Goal: Task Accomplishment & Management: Manage account settings

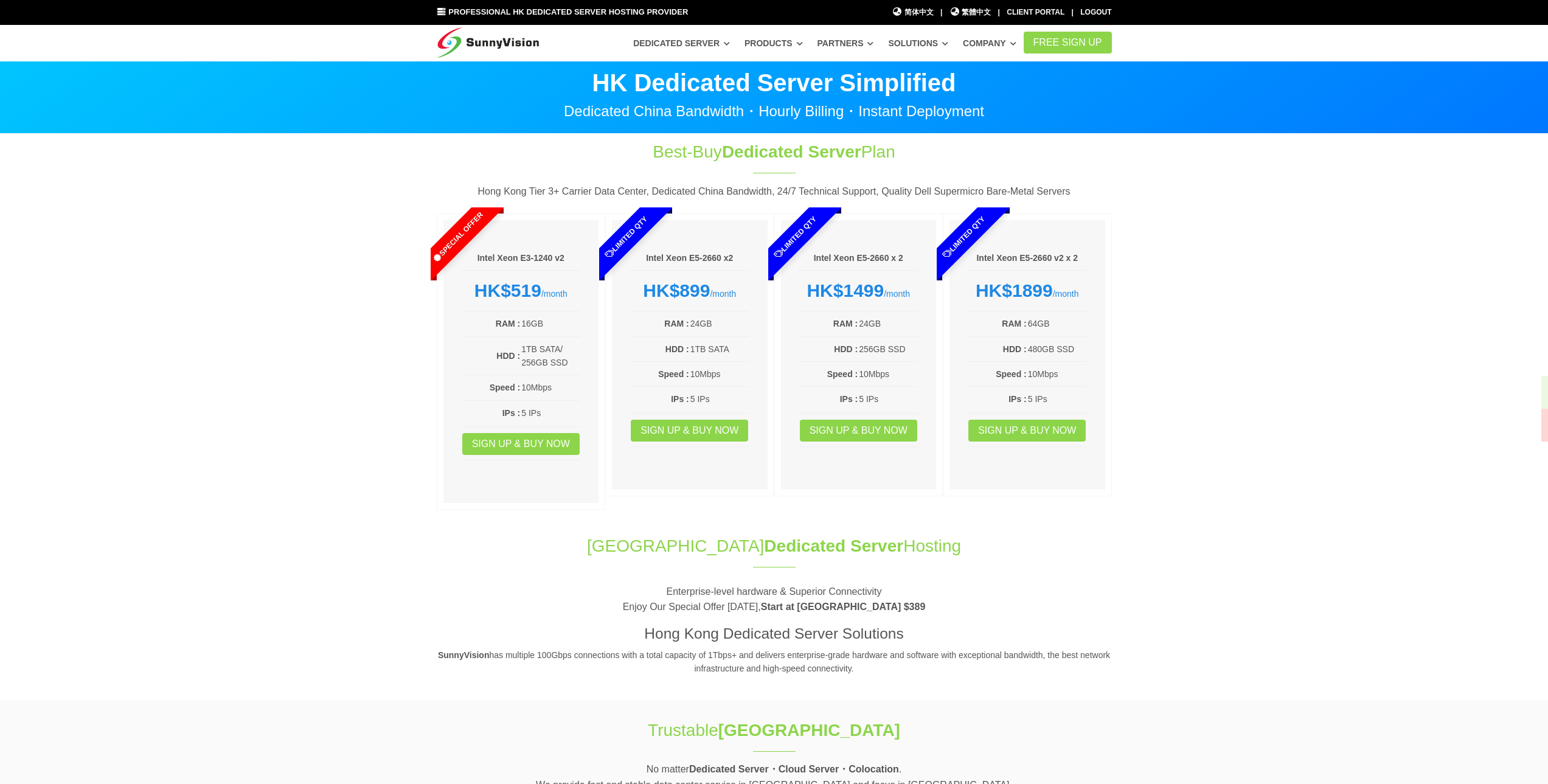
click at [1046, 13] on div "Client Portal" at bounding box center [1036, 12] width 58 height 11
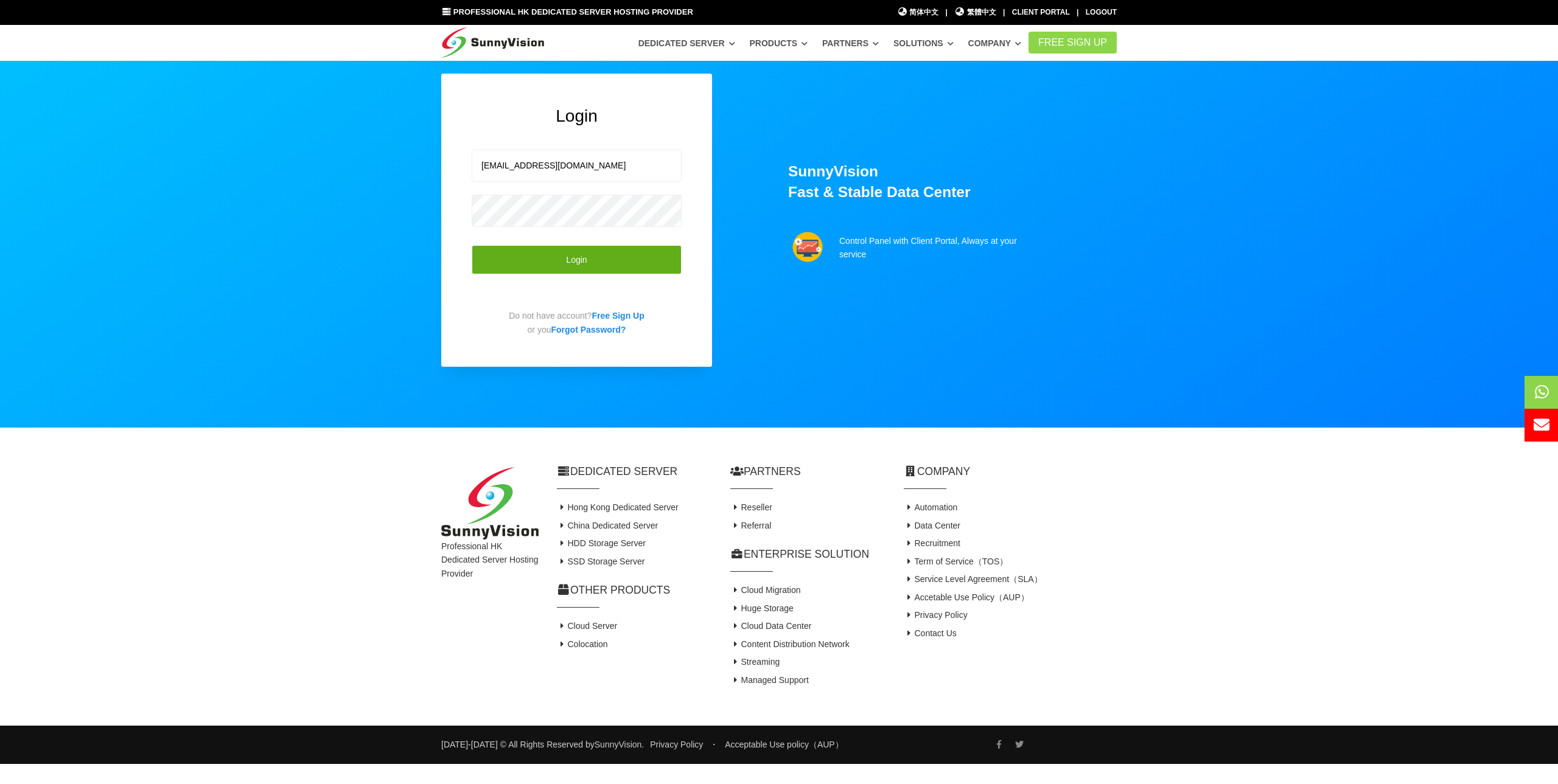
click at [597, 255] on button "Login" at bounding box center [576, 260] width 210 height 30
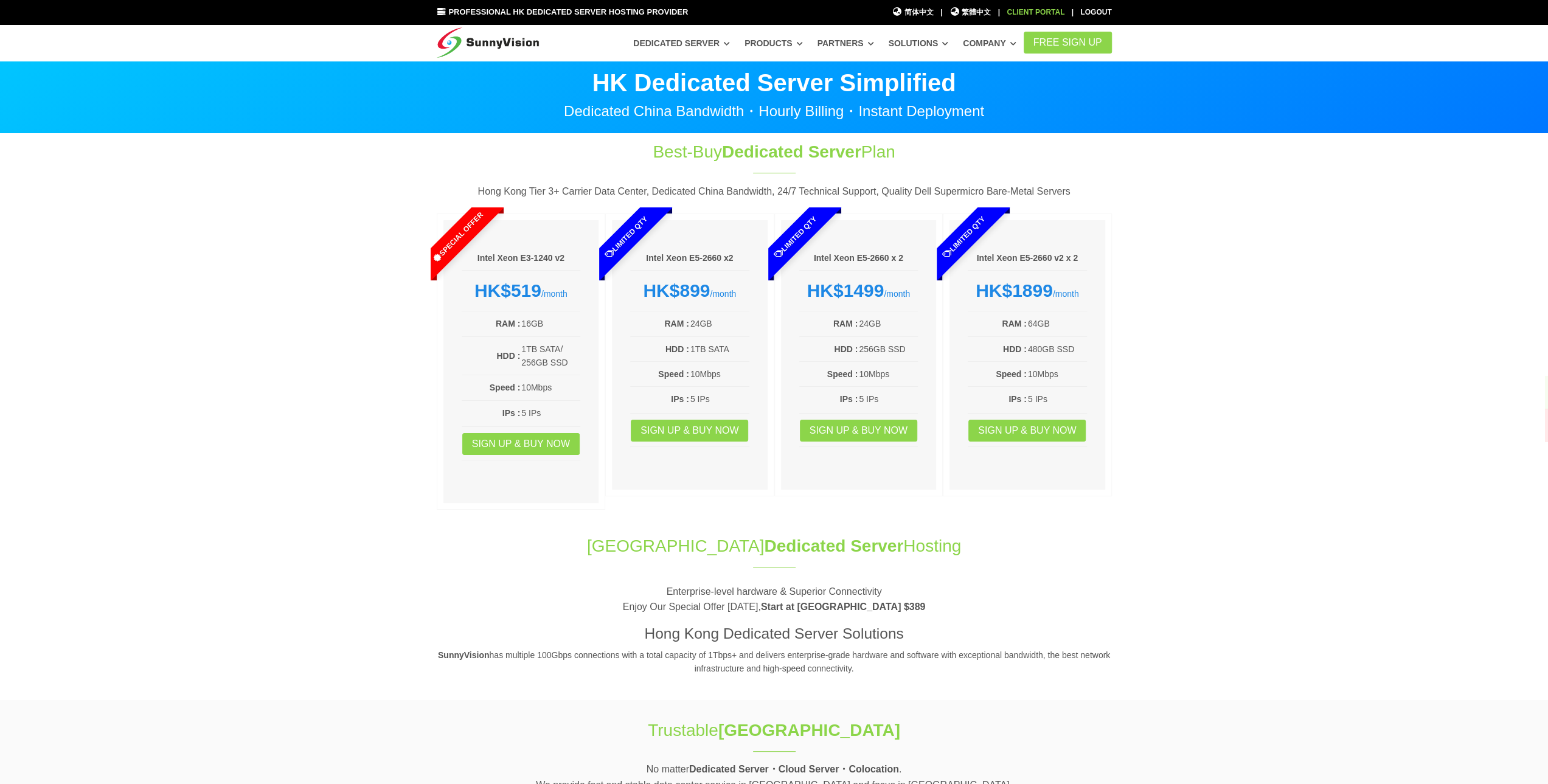
click at [1041, 15] on div "Client Portal" at bounding box center [1036, 12] width 58 height 11
